Goal: Navigation & Orientation: Find specific page/section

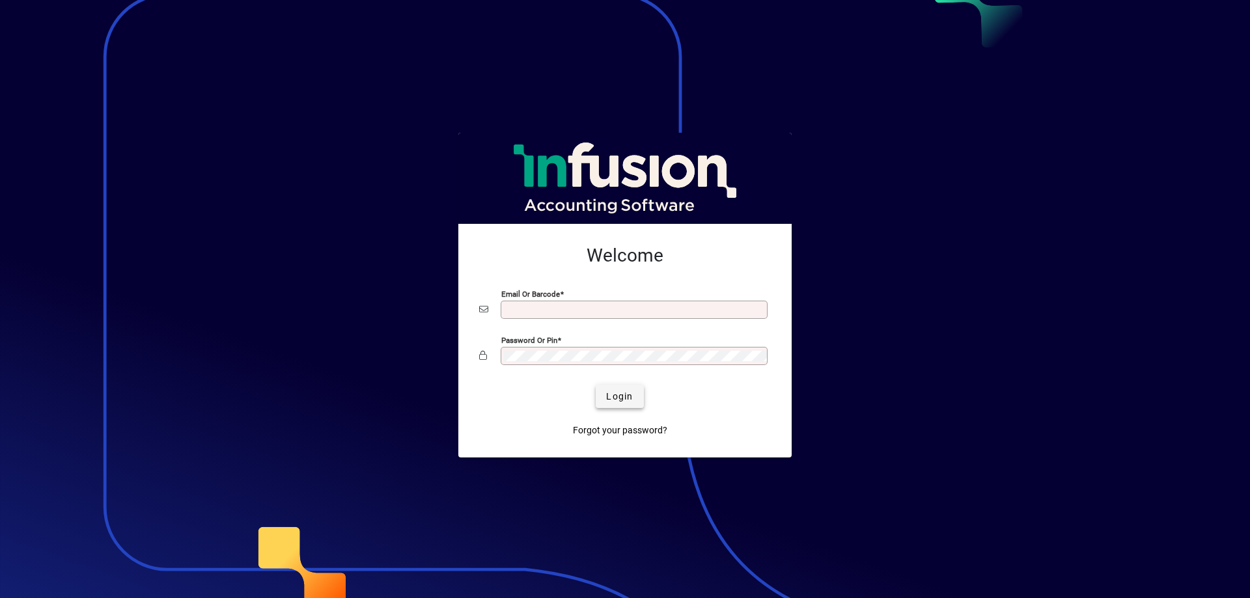
type input "**********"
click at [626, 393] on span "Login" at bounding box center [619, 397] width 27 height 14
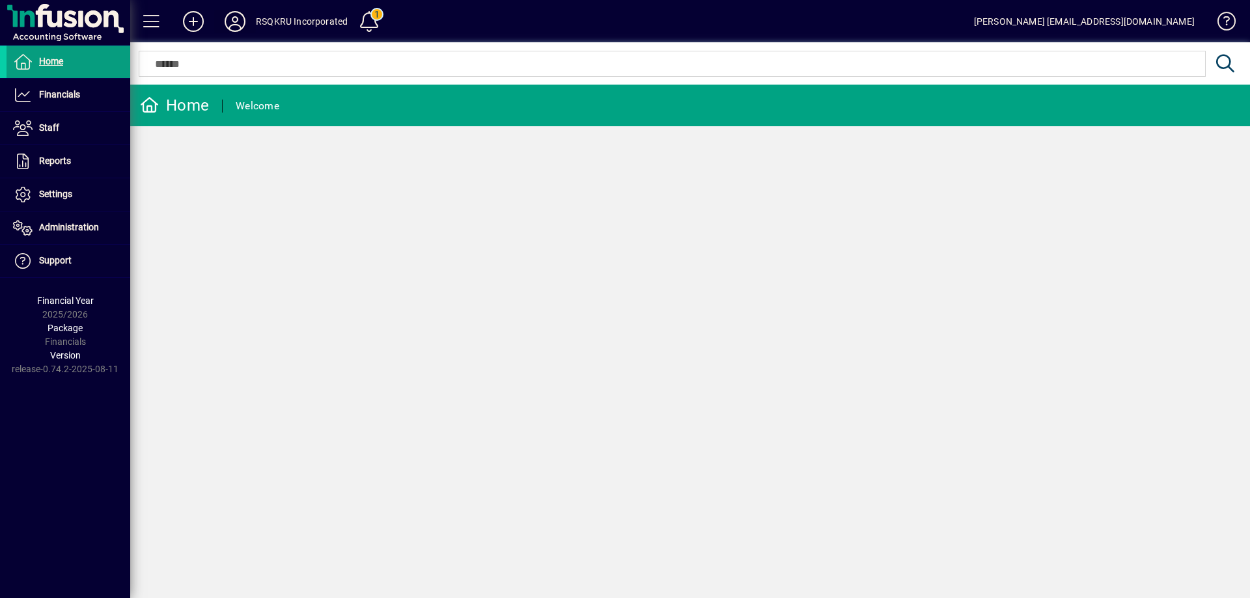
click at [237, 24] on icon at bounding box center [235, 21] width 26 height 21
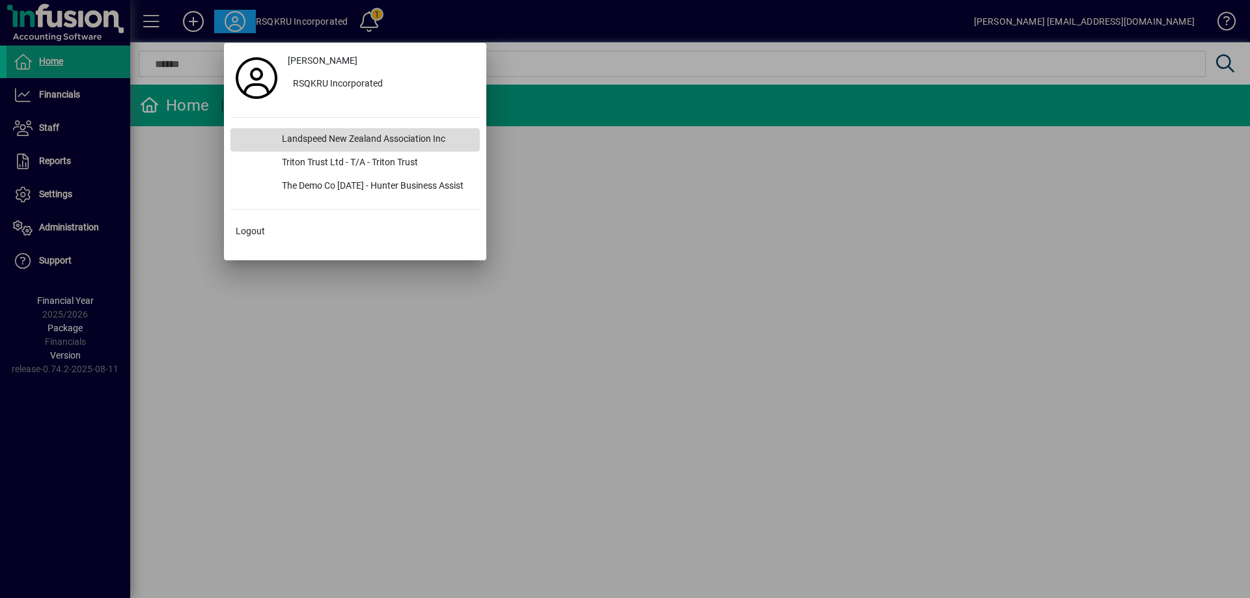
click at [356, 139] on div "Landspeed New Zealand Association Inc" at bounding box center [375, 139] width 208 height 23
